Goal: Communication & Community: Share content

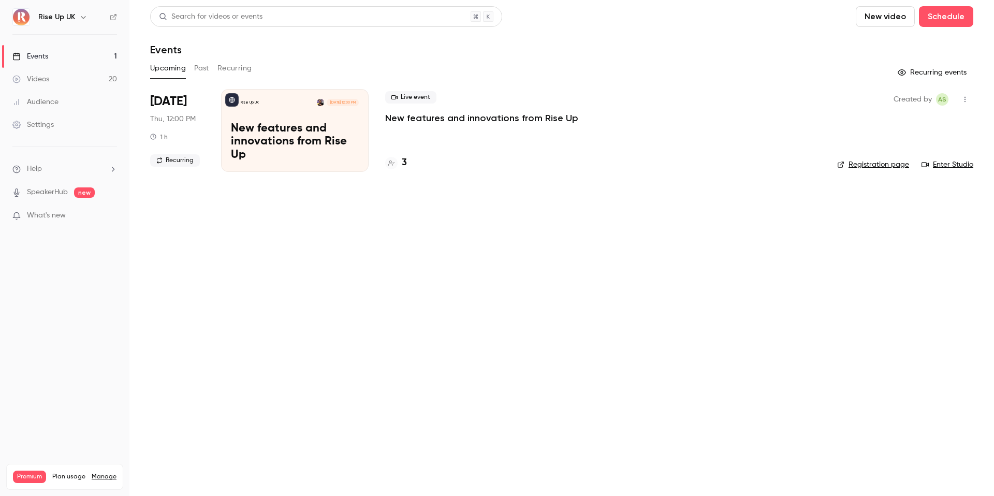
click at [79, 16] on icon "button" at bounding box center [83, 17] width 8 height 8
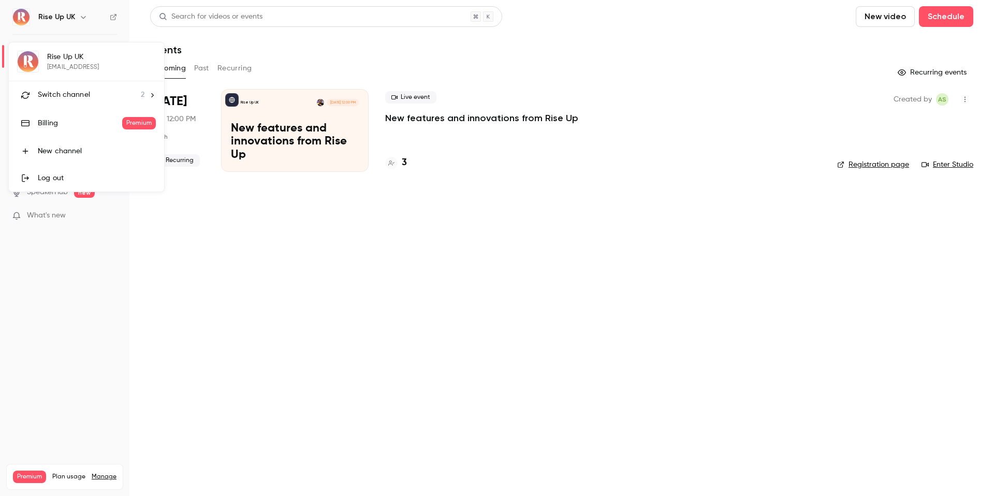
click at [76, 92] on span "Switch channel" at bounding box center [64, 95] width 52 height 11
click at [80, 85] on div "Rise Up FR" at bounding box center [97, 87] width 118 height 10
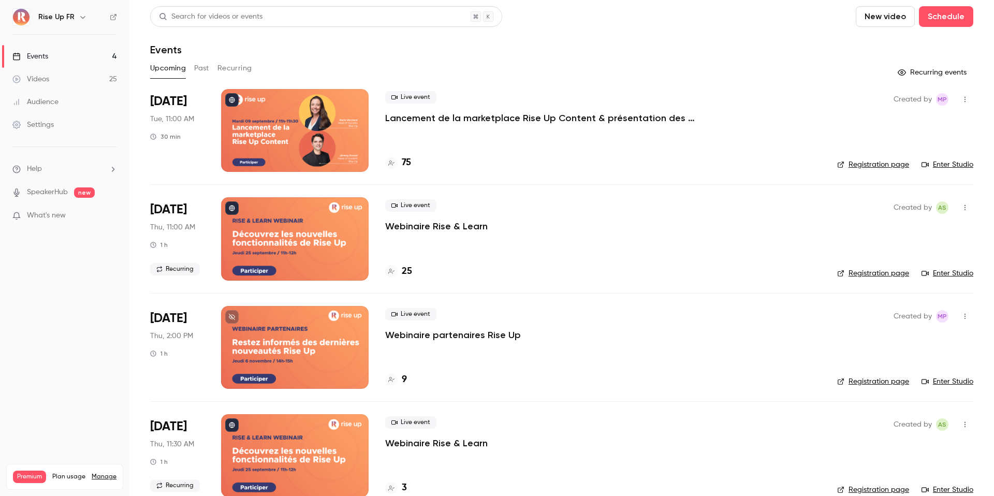
click at [195, 71] on button "Past" at bounding box center [201, 68] width 15 height 17
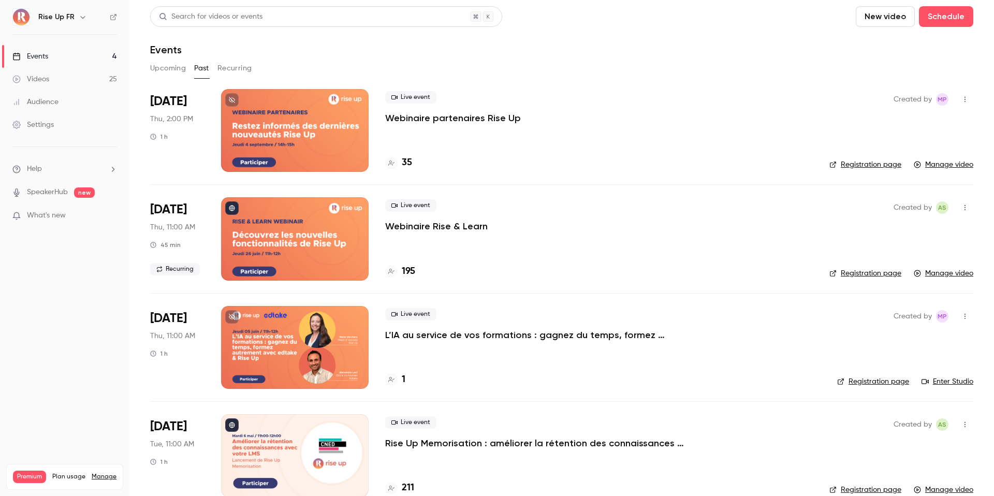
click at [66, 81] on link "Videos 25" at bounding box center [64, 79] width 129 height 23
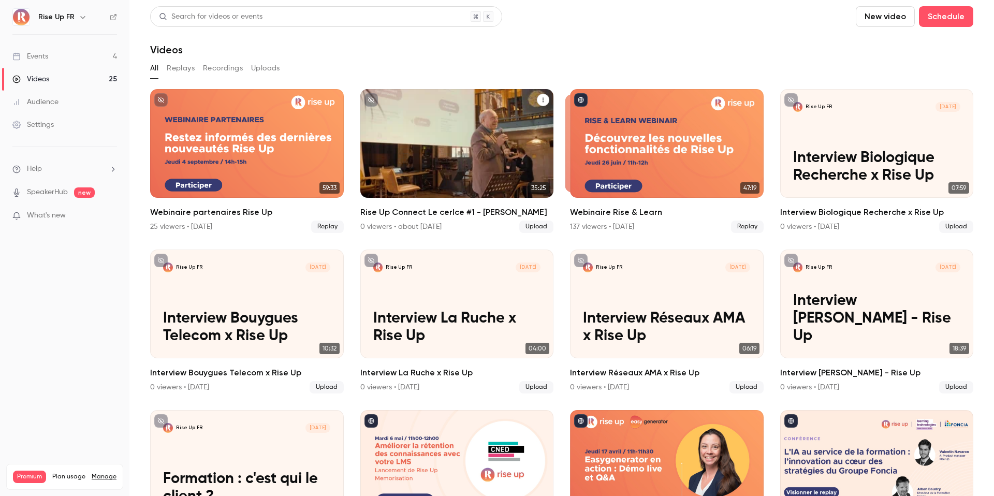
click at [424, 144] on p "Rise Up Connect Le cerlce #1 - [PERSON_NAME]" at bounding box center [456, 158] width 167 height 53
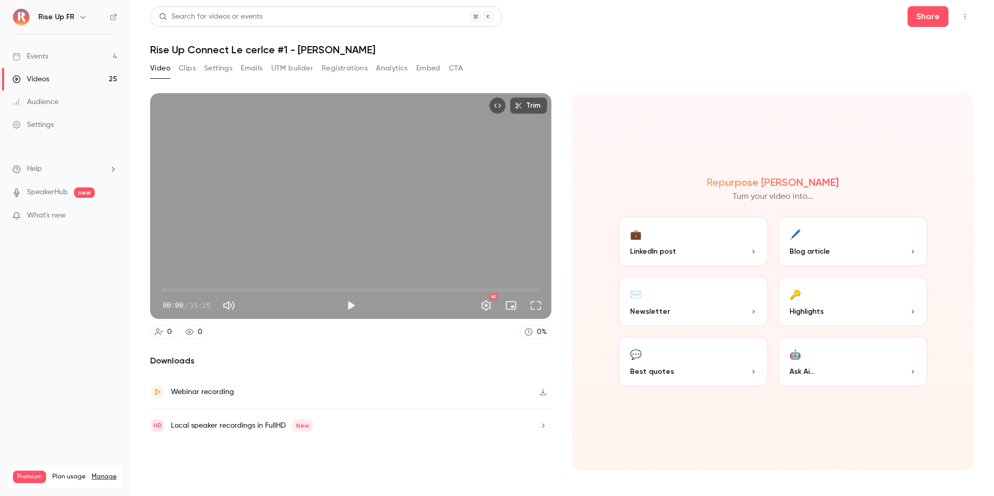
click at [333, 65] on button "Registrations" at bounding box center [344, 68] width 46 height 17
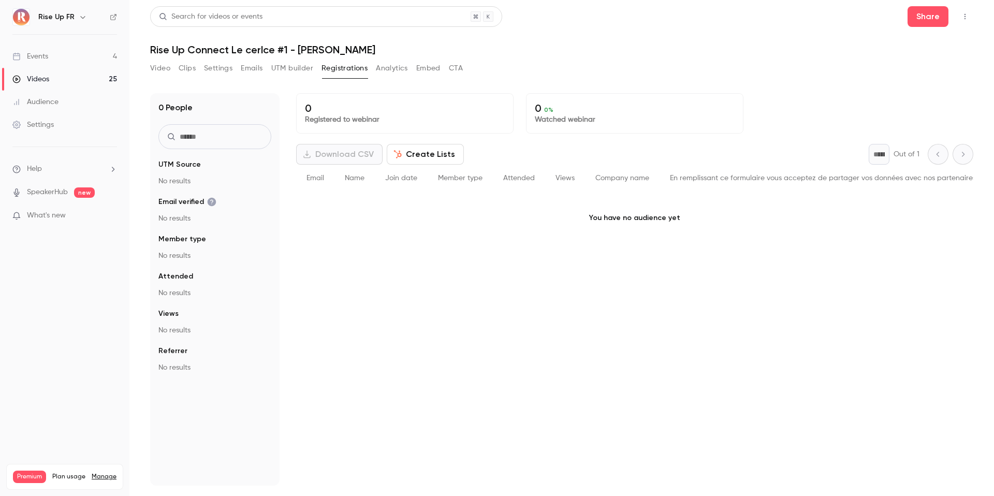
click at [165, 67] on button "Video" at bounding box center [160, 68] width 20 height 17
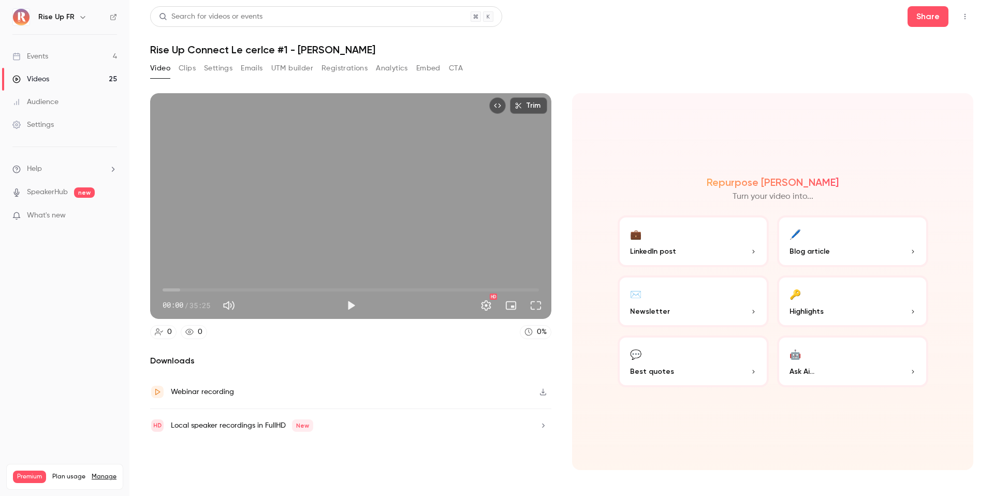
click at [97, 78] on link "Videos 25" at bounding box center [64, 79] width 129 height 23
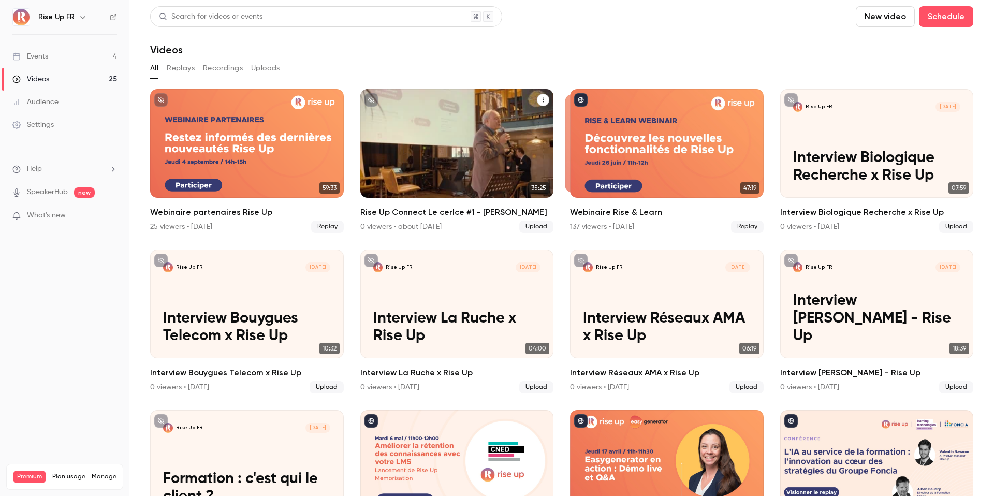
click at [544, 99] on icon "Rise Up Connect Le cerlce #1 - Thierry Bonetto" at bounding box center [543, 100] width 6 height 6
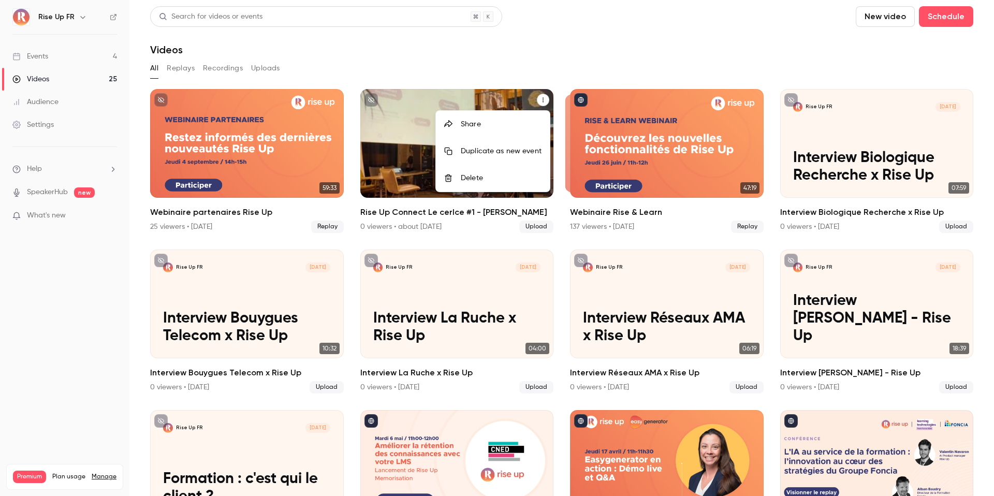
click at [505, 124] on div "Share" at bounding box center [501, 124] width 81 height 10
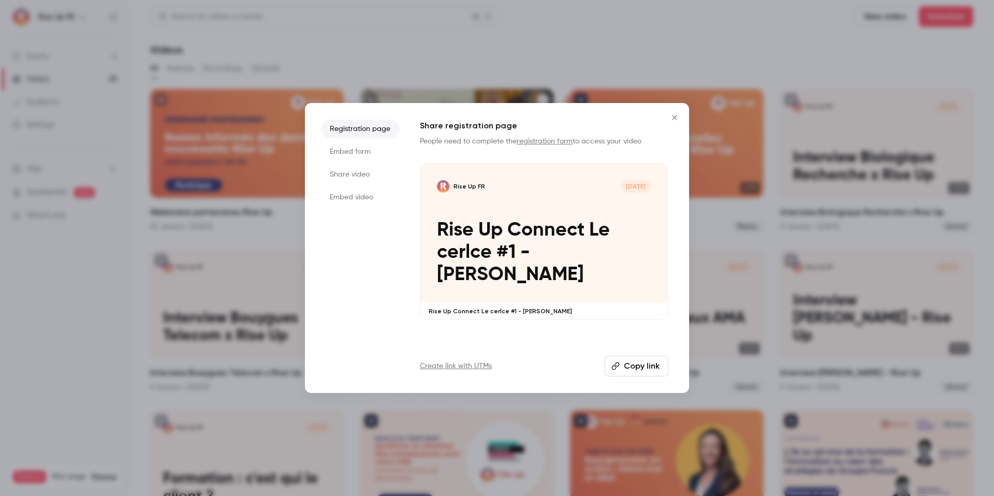
click at [629, 367] on button "Copy link" at bounding box center [637, 366] width 64 height 21
click at [629, 367] on button "Copied!" at bounding box center [639, 366] width 60 height 21
click at [363, 179] on li "Share video" at bounding box center [360, 174] width 78 height 19
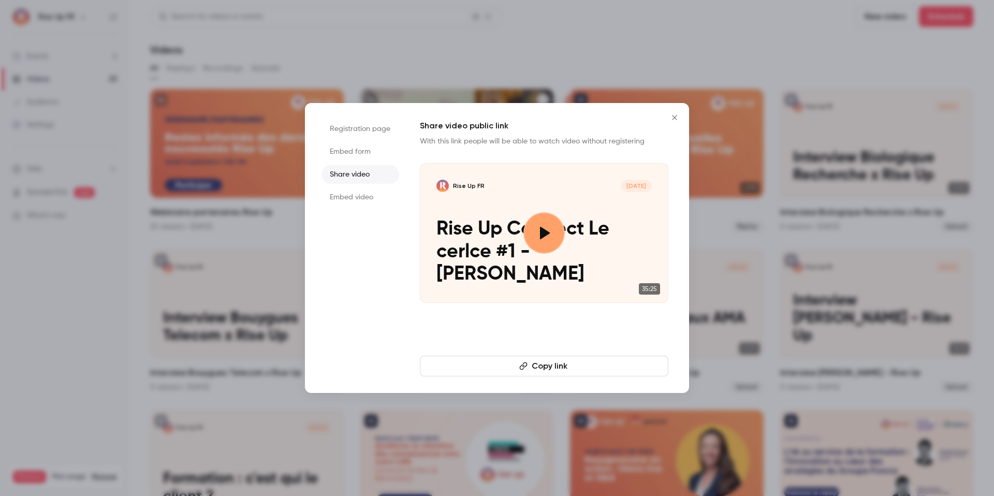
click at [561, 367] on button "Copy link" at bounding box center [544, 366] width 248 height 21
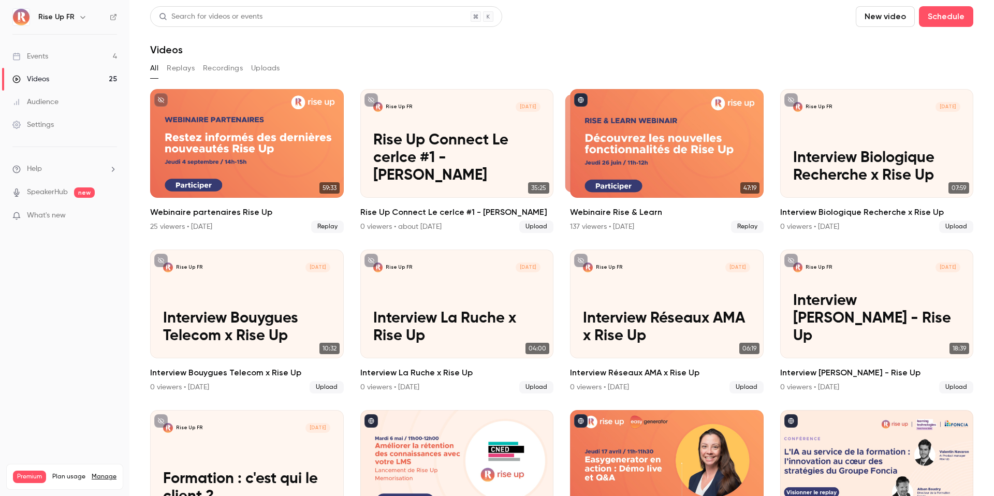
click at [77, 20] on button "button" at bounding box center [83, 17] width 12 height 12
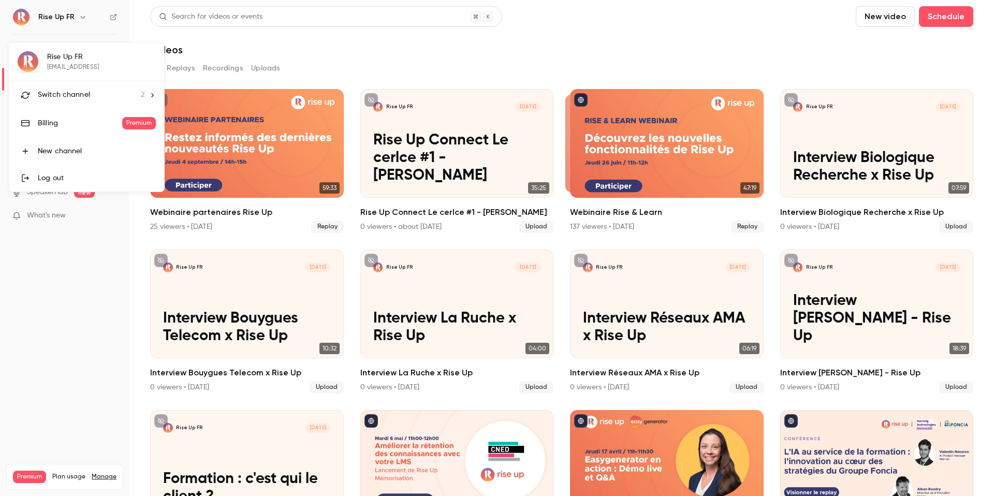
click at [101, 102] on li "Switch channel 2" at bounding box center [86, 94] width 155 height 27
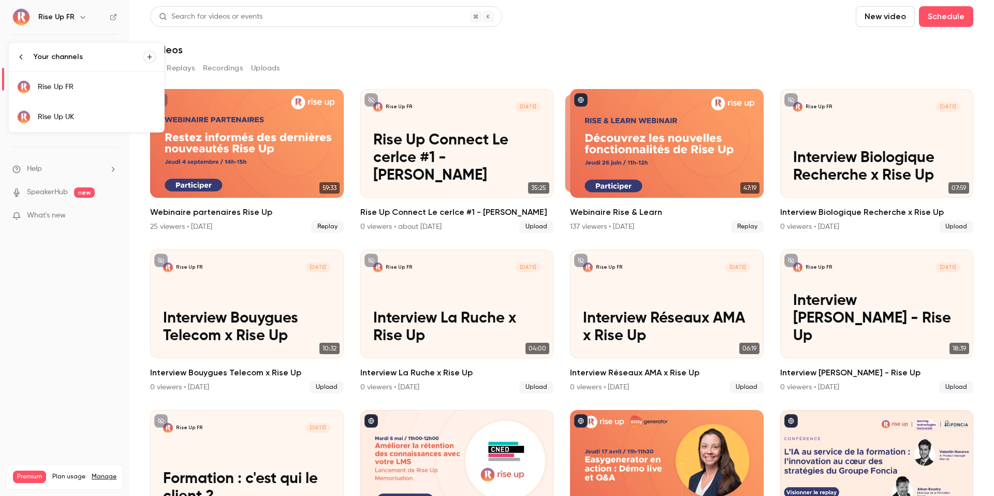
click at [99, 114] on div "Rise Up UK" at bounding box center [97, 117] width 118 height 10
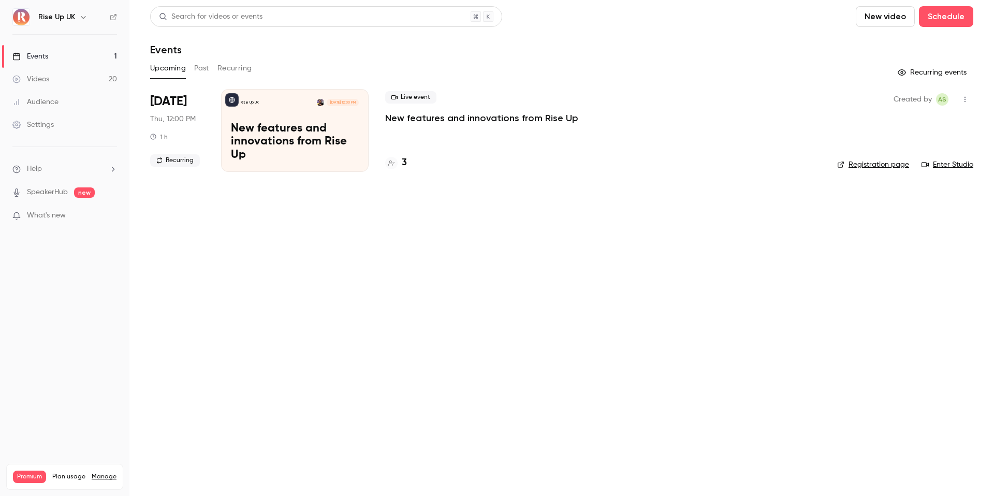
click at [88, 81] on link "Videos 20" at bounding box center [64, 79] width 129 height 23
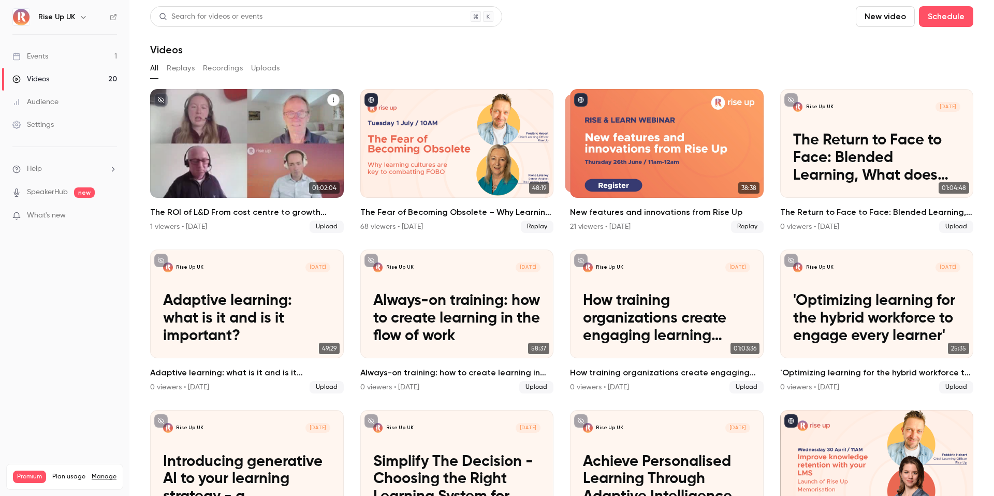
click at [333, 99] on icon "The ROI of L&D From cost centre to growth engine" at bounding box center [333, 100] width 1 height 5
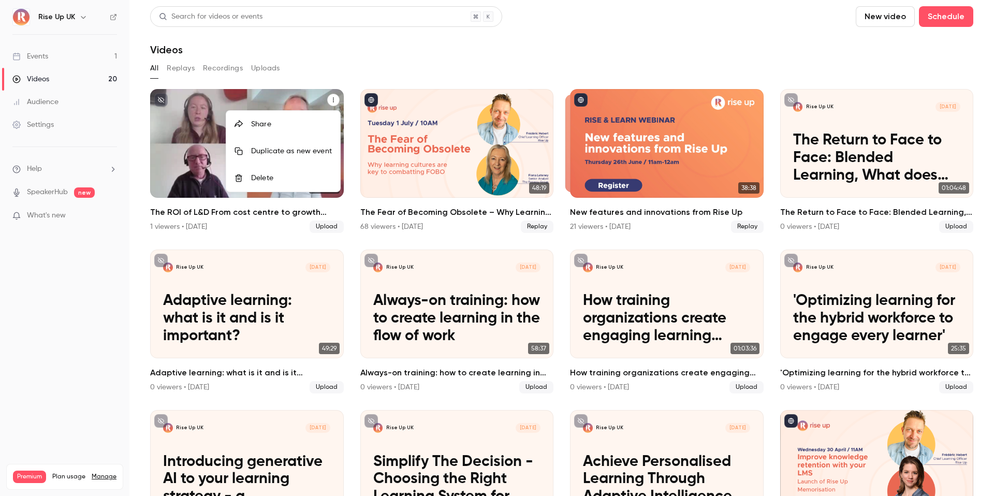
click at [310, 125] on div "Share" at bounding box center [291, 124] width 81 height 10
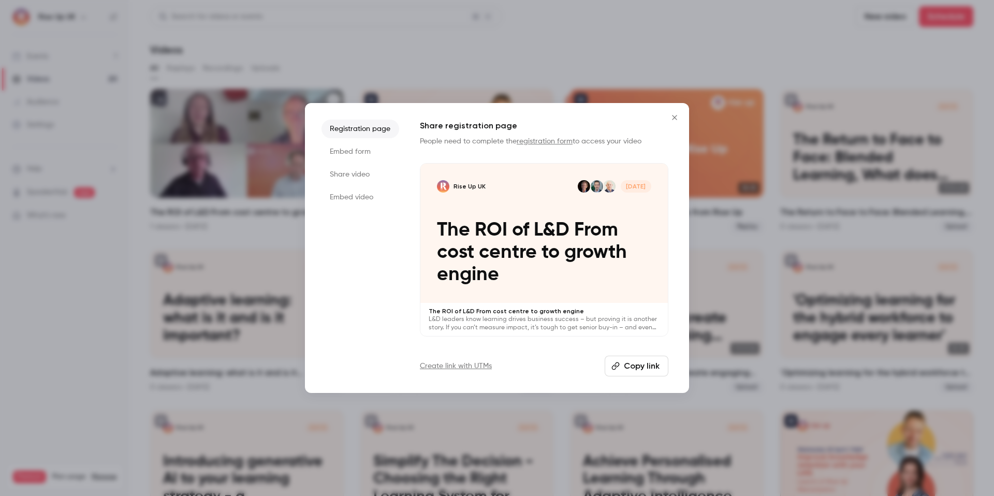
click at [358, 172] on li "Share video" at bounding box center [360, 174] width 78 height 19
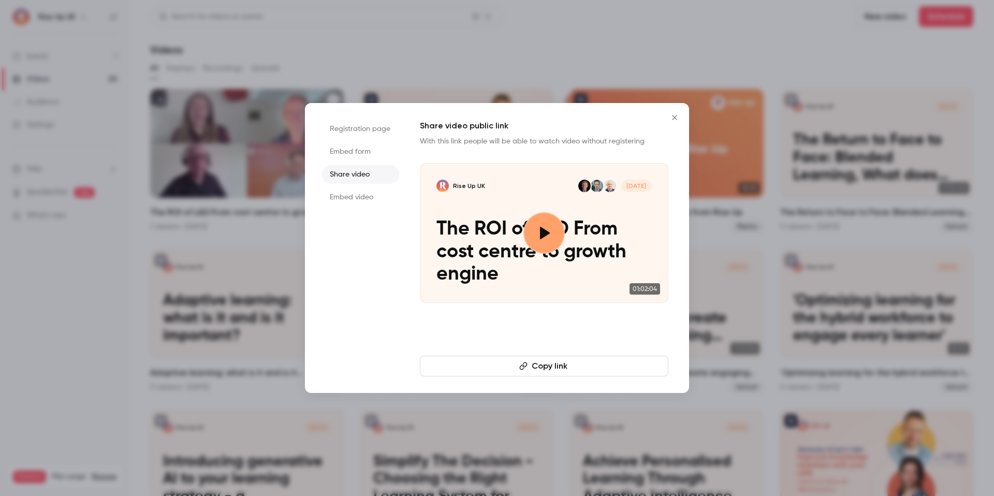
click at [557, 369] on button "Copy link" at bounding box center [544, 366] width 248 height 21
click at [346, 195] on li "Embed video" at bounding box center [360, 197] width 78 height 19
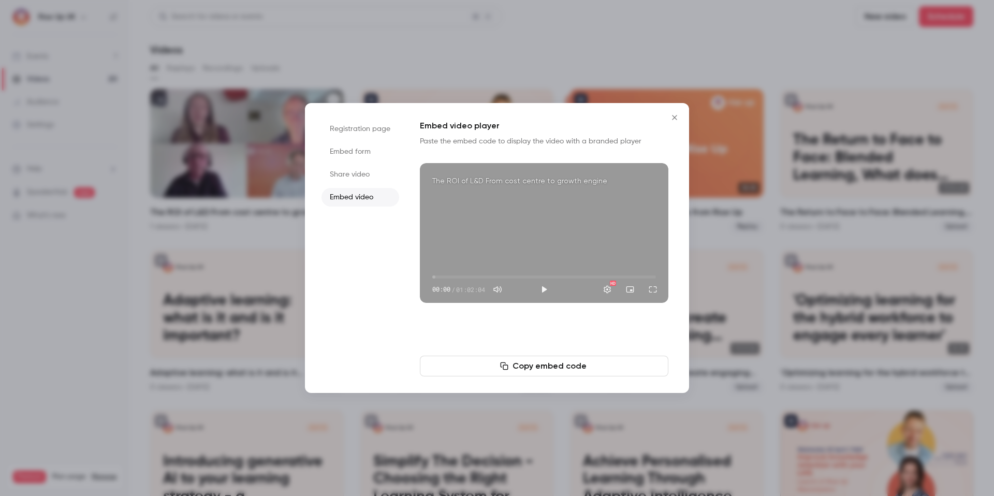
click at [346, 172] on li "Share video" at bounding box center [360, 174] width 78 height 19
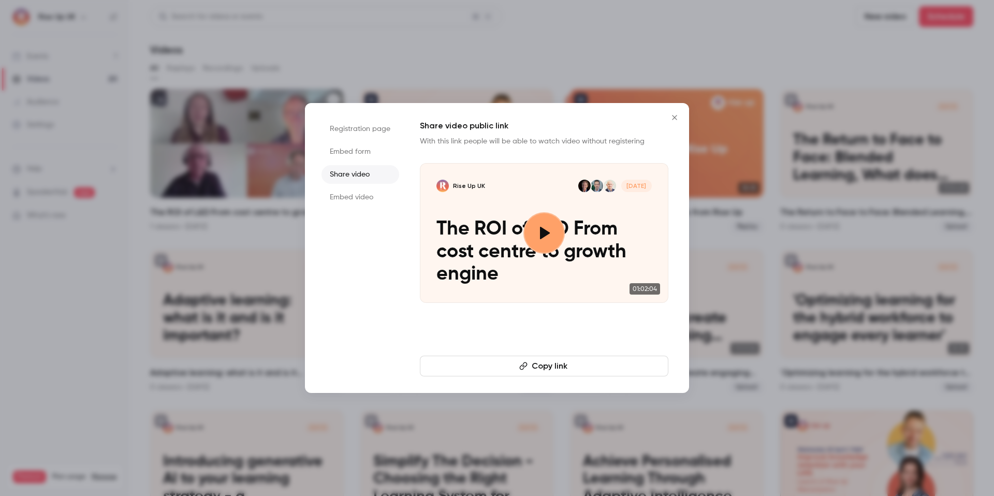
click at [390, 195] on li "Embed video" at bounding box center [360, 197] width 78 height 19
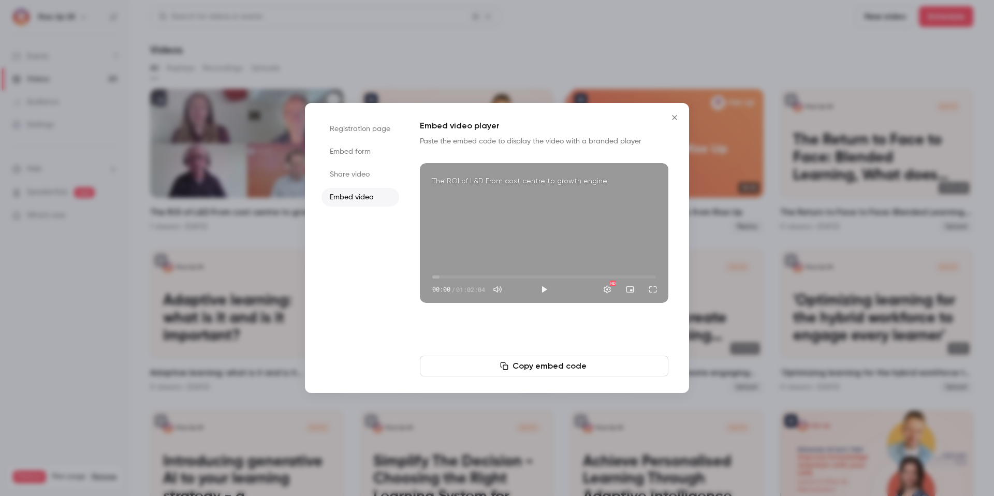
click at [368, 179] on li "Share video" at bounding box center [360, 174] width 78 height 19
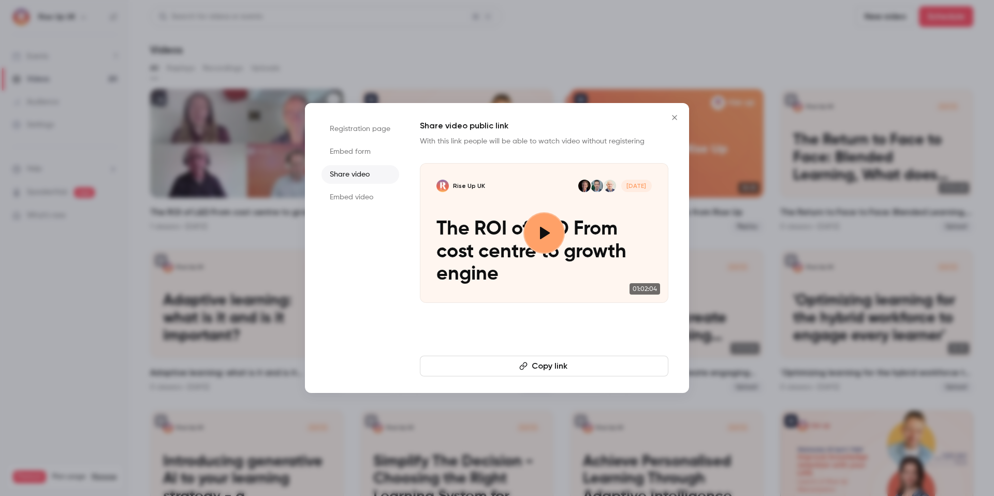
click at [556, 369] on button "Copy link" at bounding box center [544, 366] width 248 height 21
